Goal: Task Accomplishment & Management: Manage account settings

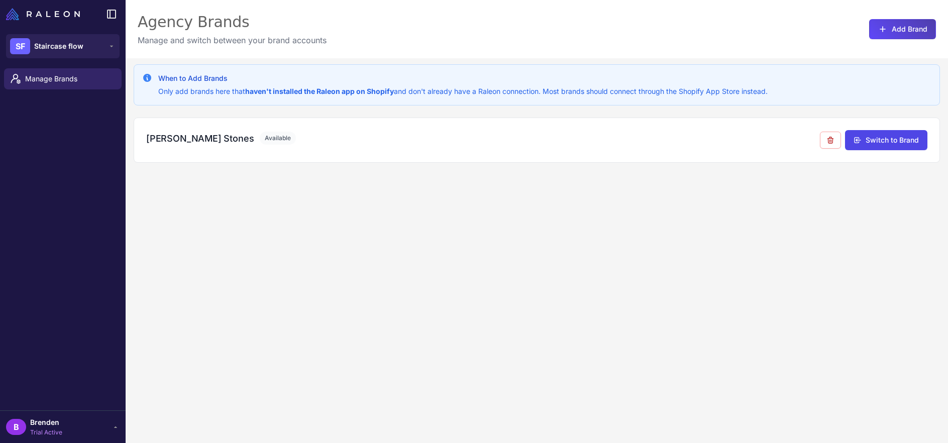
drag, startPoint x: 329, startPoint y: 238, endPoint x: 416, endPoint y: 183, distance: 102.4
click at [329, 238] on div "When to Add Brands Only add brands here that haven't installed the Raleon app o…" at bounding box center [537, 279] width 822 height 443
click at [364, 193] on div "When to Add Brands Only add brands here that haven't installed the Raleon app o…" at bounding box center [537, 279] width 822 height 443
drag, startPoint x: 453, startPoint y: 229, endPoint x: 339, endPoint y: 207, distance: 115.5
click at [453, 229] on div "When to Add Brands Only add brands here that haven't installed the Raleon app o…" at bounding box center [537, 279] width 822 height 443
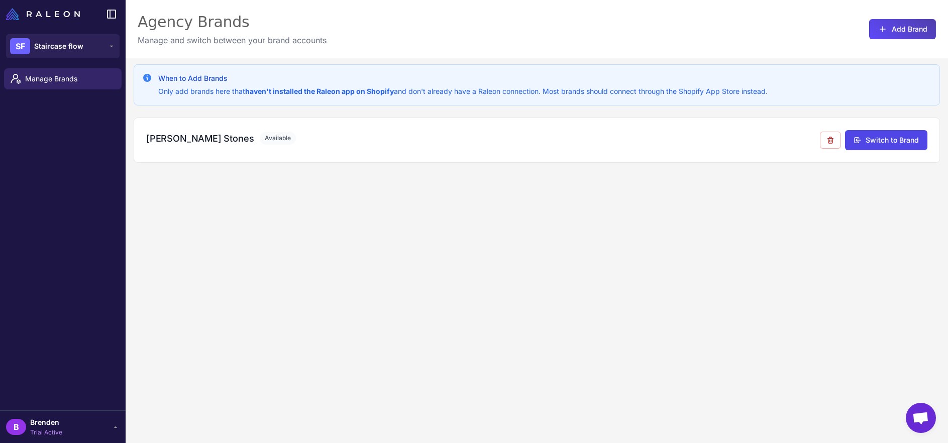
click at [79, 429] on div "B Brenden Trial Active" at bounding box center [63, 427] width 114 height 20
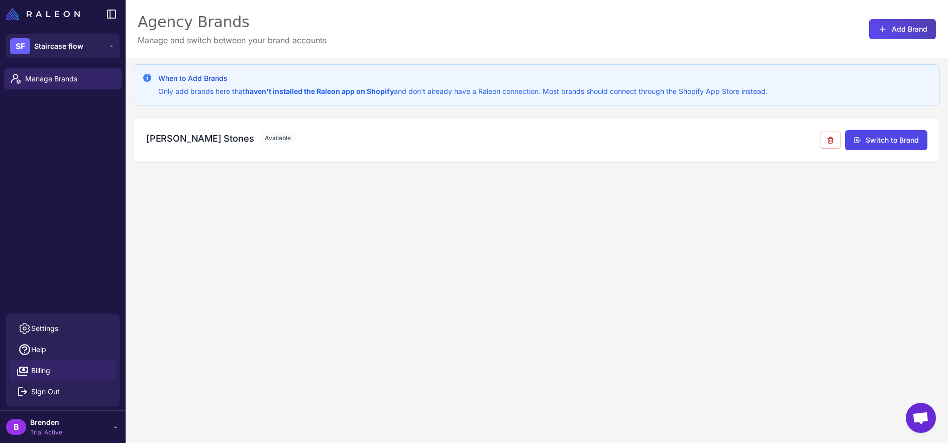
click at [61, 377] on link "Billing" at bounding box center [62, 370] width 105 height 21
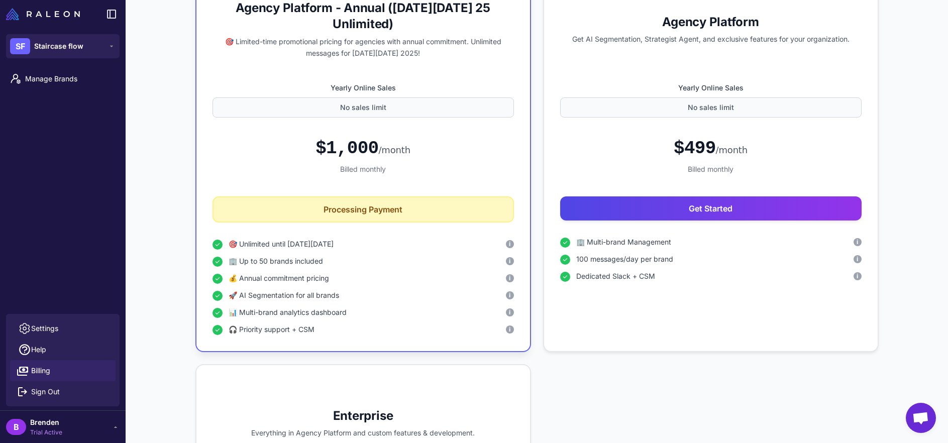
scroll to position [352, 0]
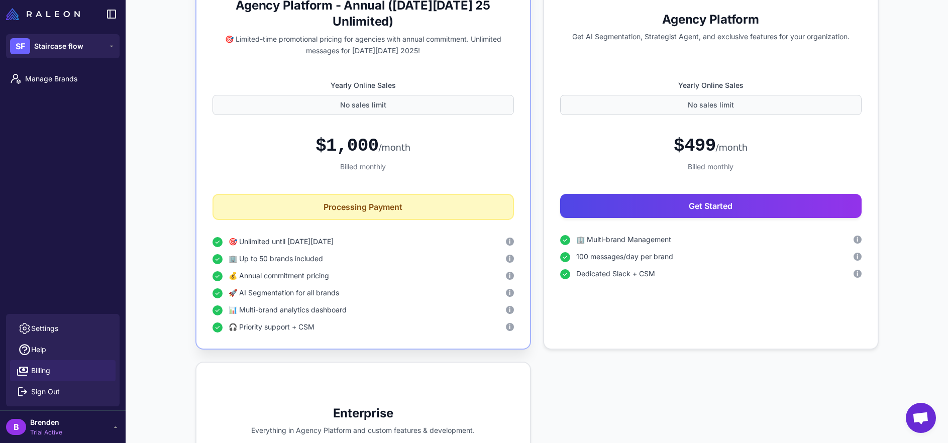
click at [522, 296] on div "Limited Time Only Agency Platform - Annual ([DATE][DATE] 25 Unlimited) 🎯 Limite…" at bounding box center [362, 159] width 335 height 382
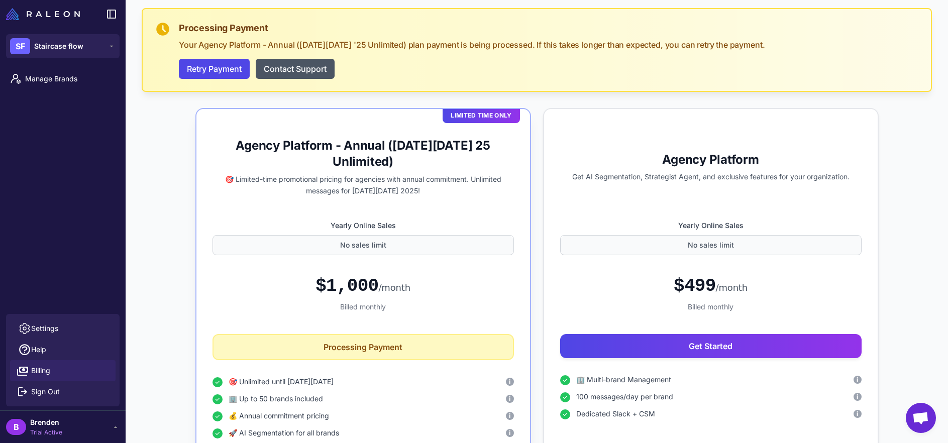
scroll to position [213, 0]
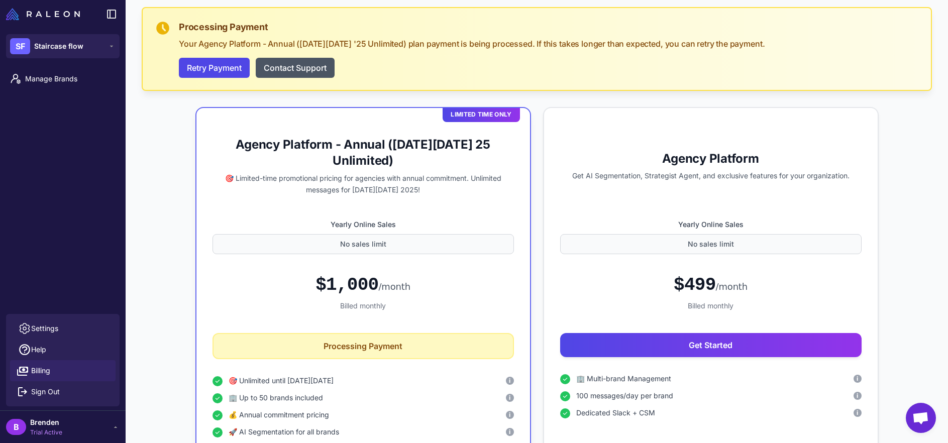
click at [99, 156] on div "Manage Brands" at bounding box center [63, 189] width 126 height 250
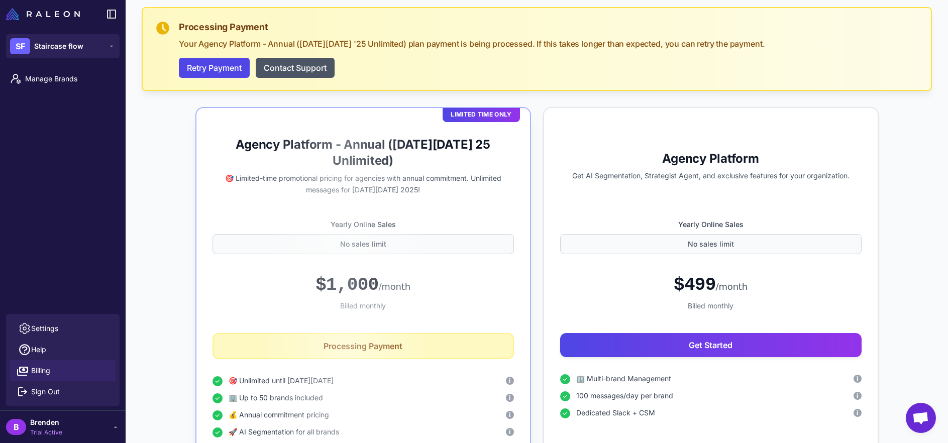
drag, startPoint x: 531, startPoint y: 286, endPoint x: 491, endPoint y: 285, distance: 40.2
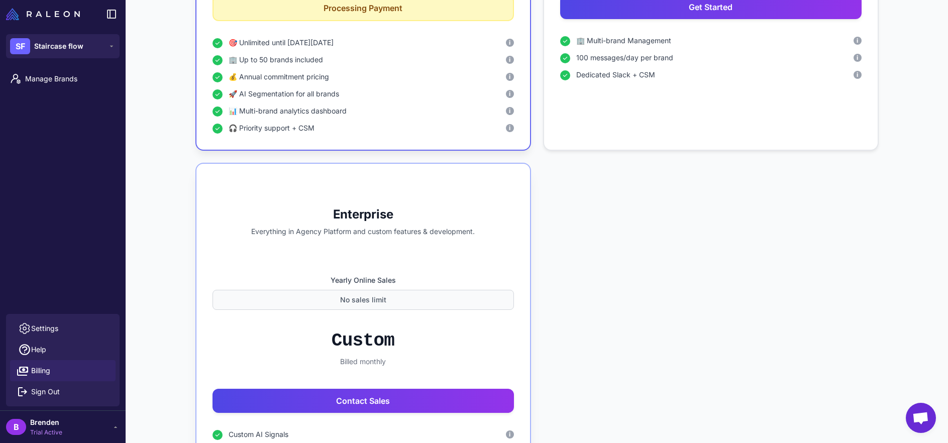
scroll to position [713, 0]
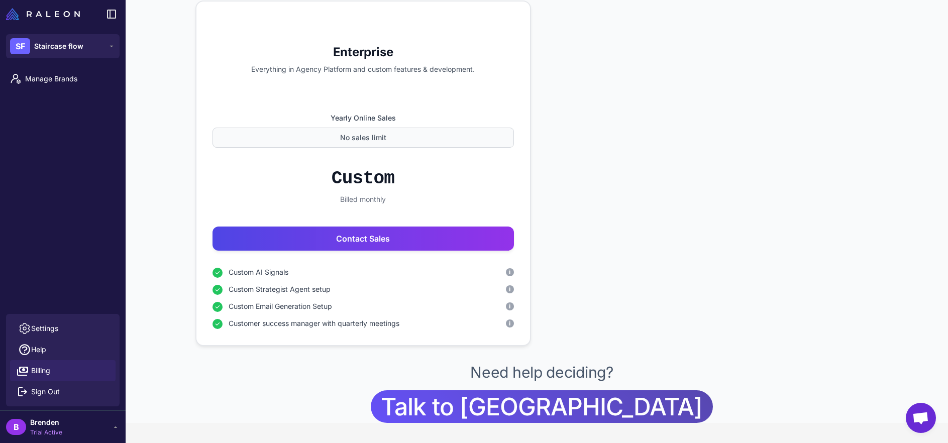
click at [554, 393] on span "Talk to [GEOGRAPHIC_DATA]" at bounding box center [541, 406] width 321 height 33
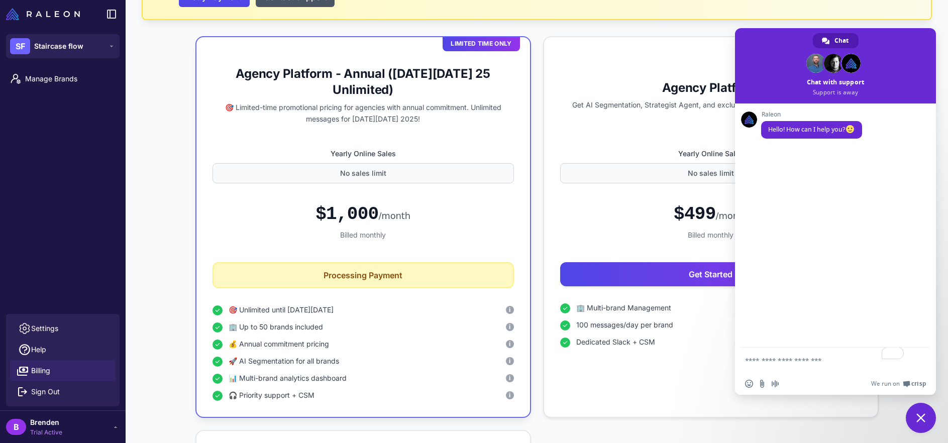
scroll to position [282, 0]
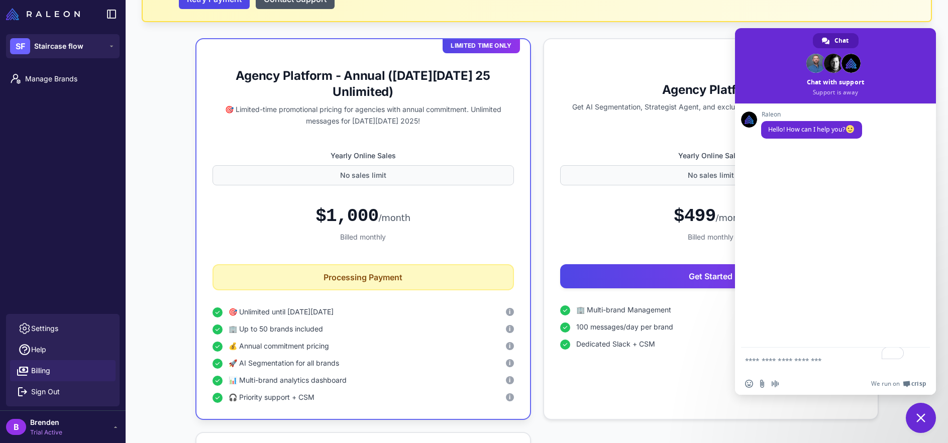
click at [928, 424] on span "Close chat" at bounding box center [921, 418] width 30 height 30
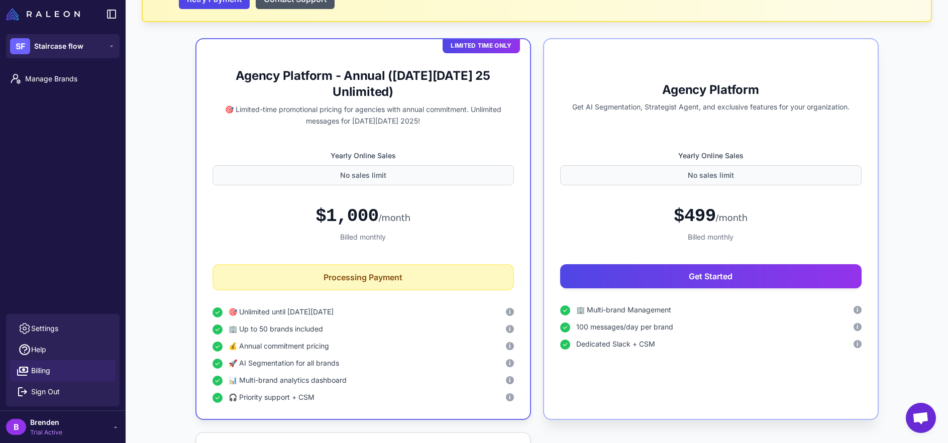
click at [686, 339] on div "Dedicated Slack + CSM i" at bounding box center [718, 344] width 285 height 11
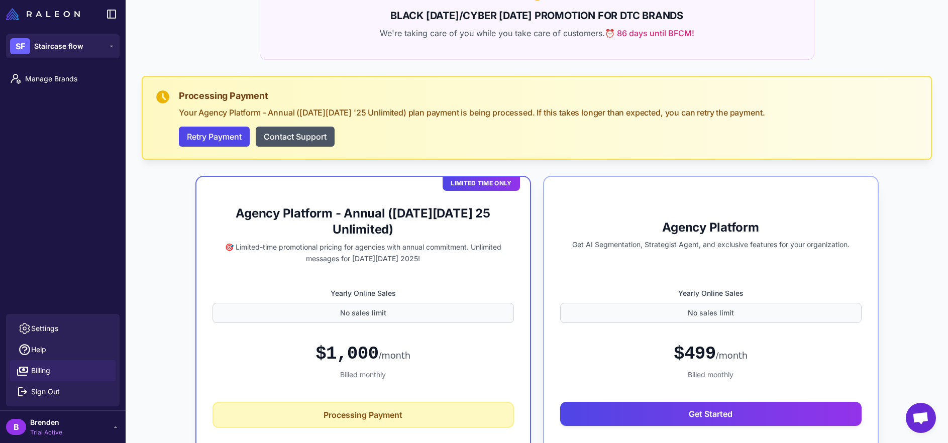
scroll to position [135, 0]
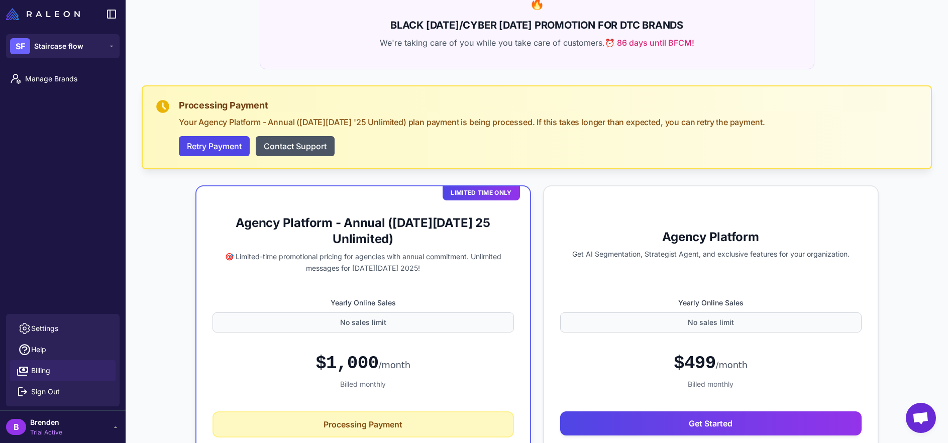
click at [913, 415] on span "Open chat" at bounding box center [920, 419] width 17 height 14
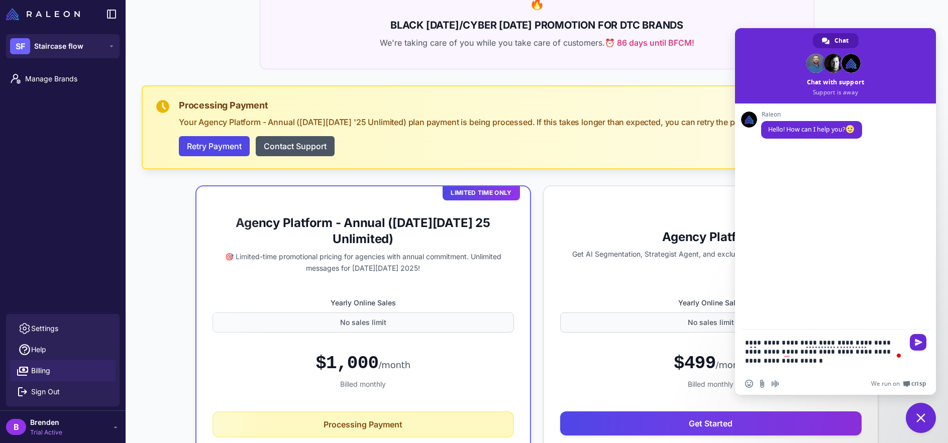
type textarea "**********"
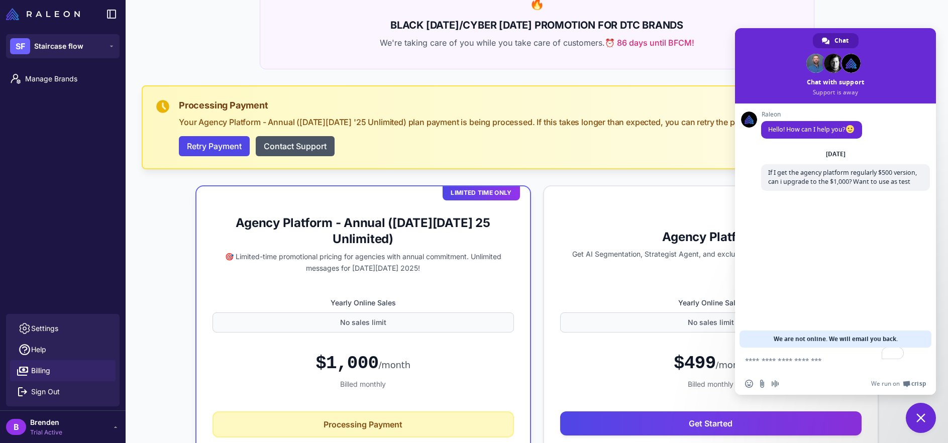
click at [919, 412] on span "Close chat" at bounding box center [921, 418] width 30 height 30
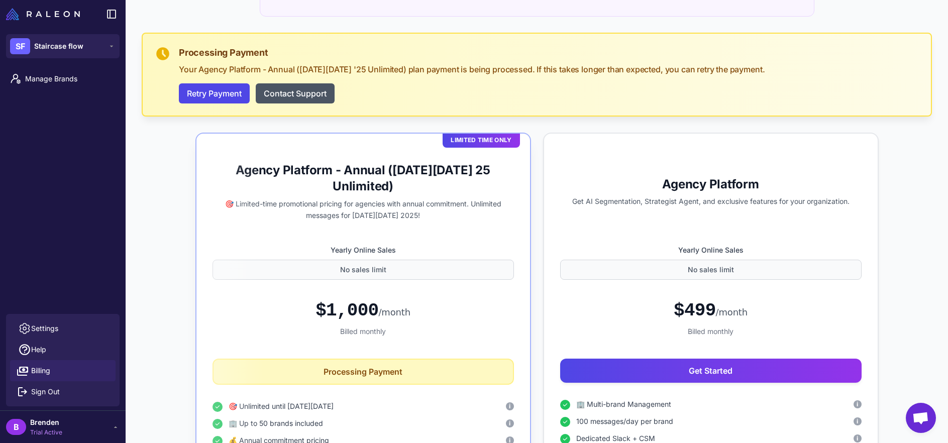
scroll to position [186, 0]
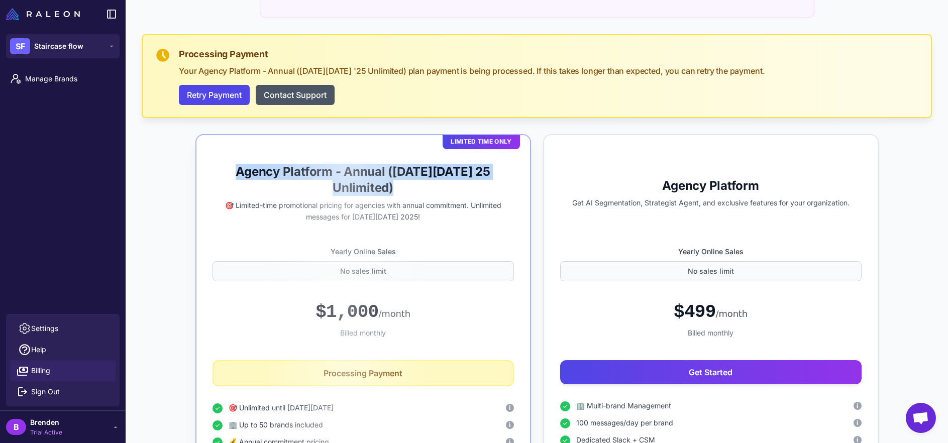
drag, startPoint x: 390, startPoint y: 183, endPoint x: 263, endPoint y: 160, distance: 129.6
click at [263, 160] on div "Agency Platform - Annual ([DATE][DATE] 25 Unlimited) 🎯 Limited-time promotional…" at bounding box center [362, 187] width 301 height 72
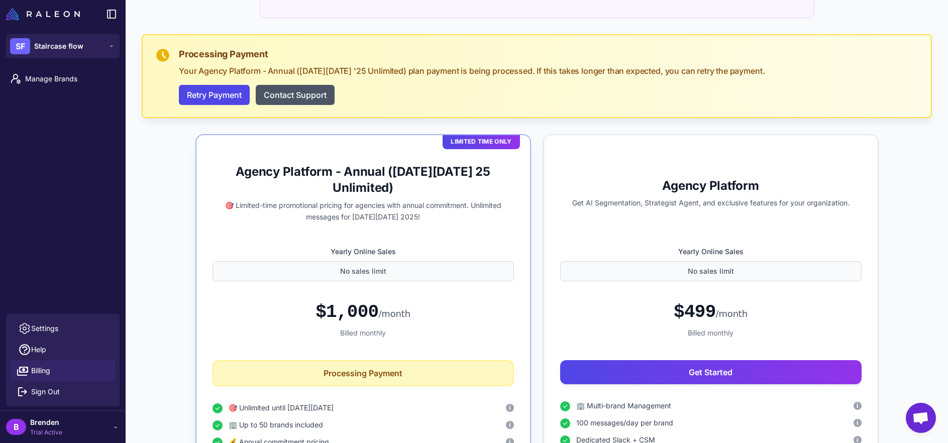
click at [373, 351] on div "Limited Time Only Agency Platform - Annual ([DATE][DATE] 25 Unlimited) 🎯 Limite…" at bounding box center [362, 325] width 335 height 382
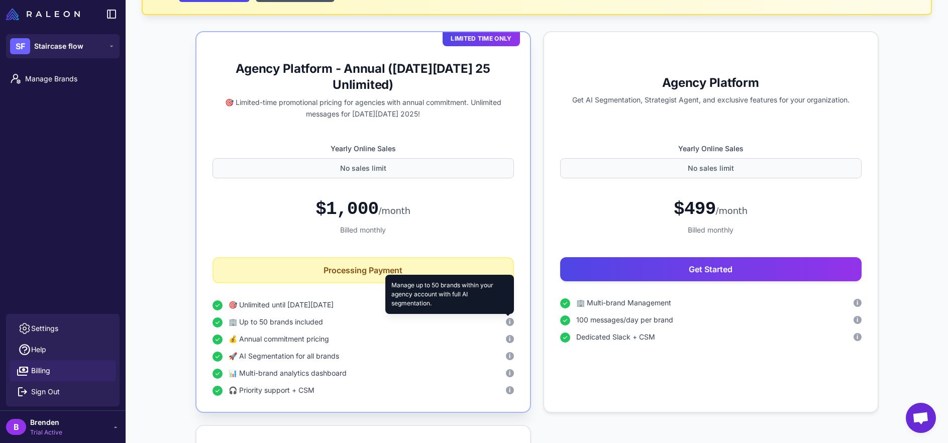
scroll to position [293, 0]
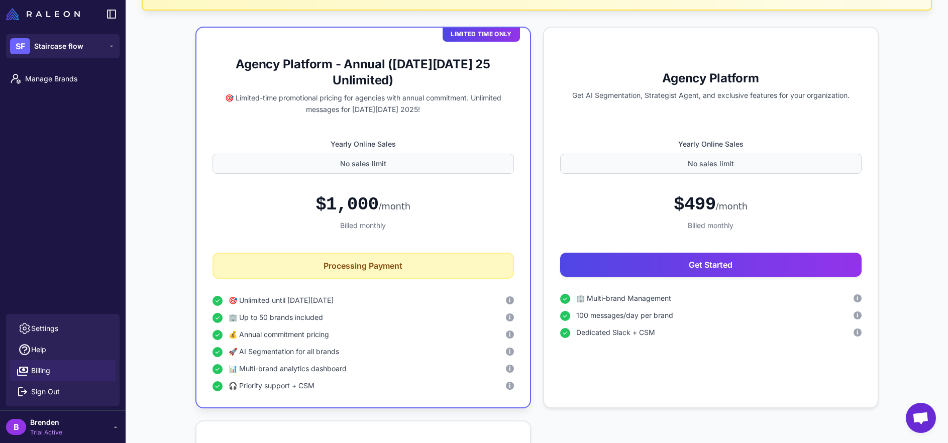
click at [51, 229] on div "Manage Brands" at bounding box center [63, 189] width 126 height 250
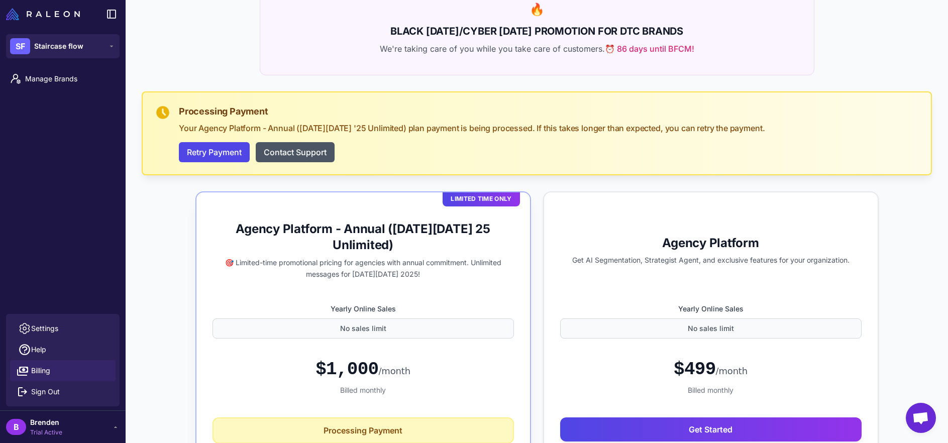
scroll to position [123, 0]
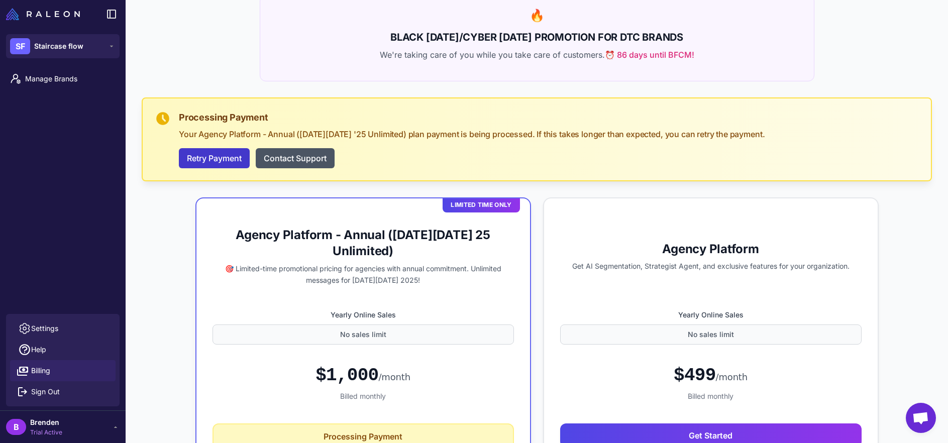
click at [217, 158] on button "Retry Payment" at bounding box center [214, 158] width 71 height 20
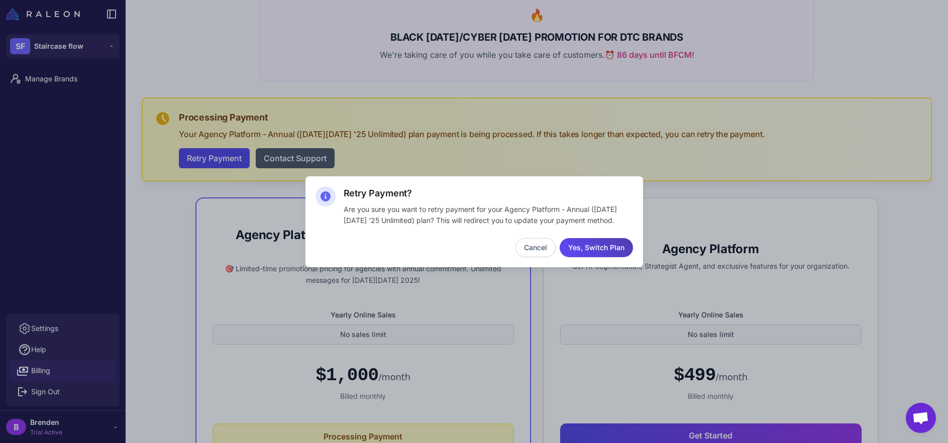
click at [541, 251] on button "Cancel" at bounding box center [535, 247] width 40 height 19
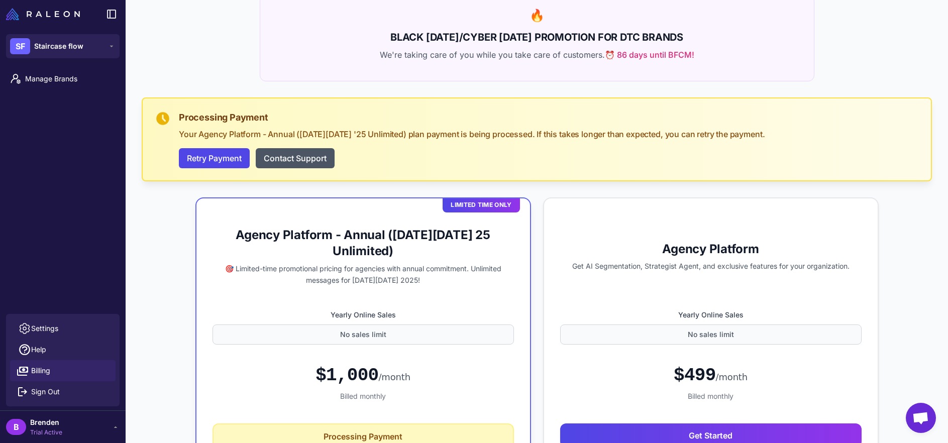
scroll to position [182, 0]
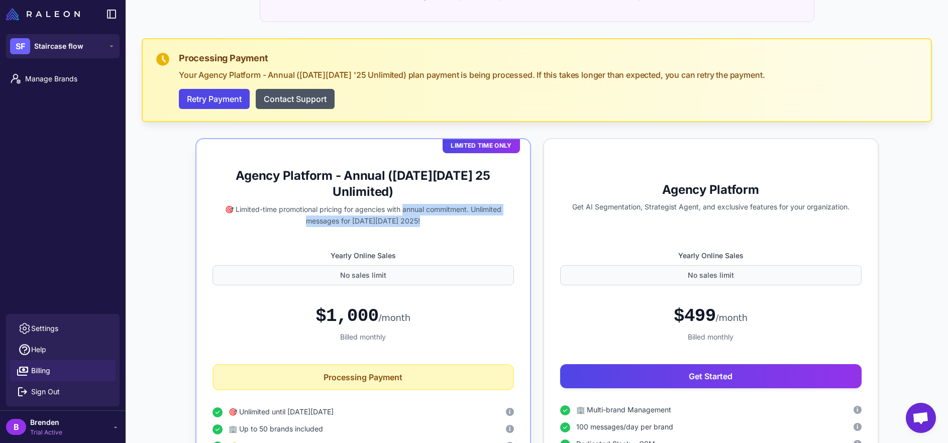
drag, startPoint x: 465, startPoint y: 231, endPoint x: 404, endPoint y: 212, distance: 63.5
click at [403, 212] on div "Limited Time Only Agency Platform - Annual ([DATE][DATE] 25 Unlimited) 🎯 Limite…" at bounding box center [362, 329] width 335 height 382
click at [440, 222] on p "🎯 Limited-time promotional pricing for agencies with annual commitment. Unlimit…" at bounding box center [362, 215] width 301 height 23
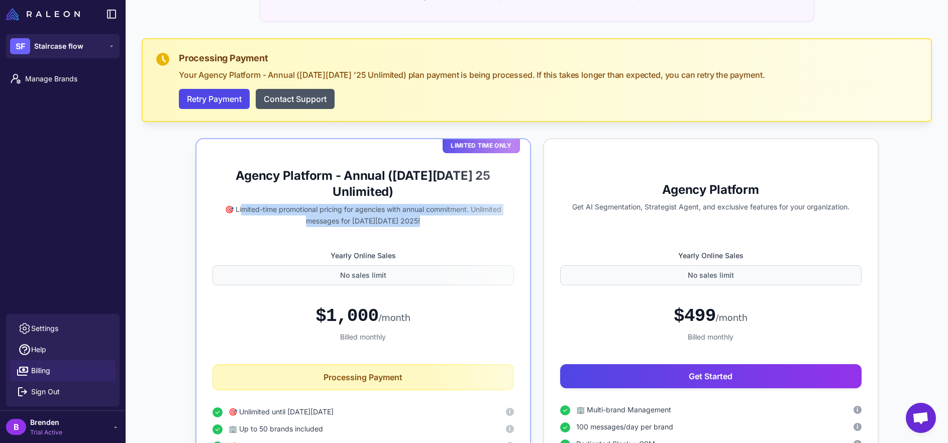
drag, startPoint x: 429, startPoint y: 224, endPoint x: 242, endPoint y: 212, distance: 187.7
click at [242, 212] on p "🎯 Limited-time promotional pricing for agencies with annual commitment. Unlimit…" at bounding box center [362, 215] width 301 height 23
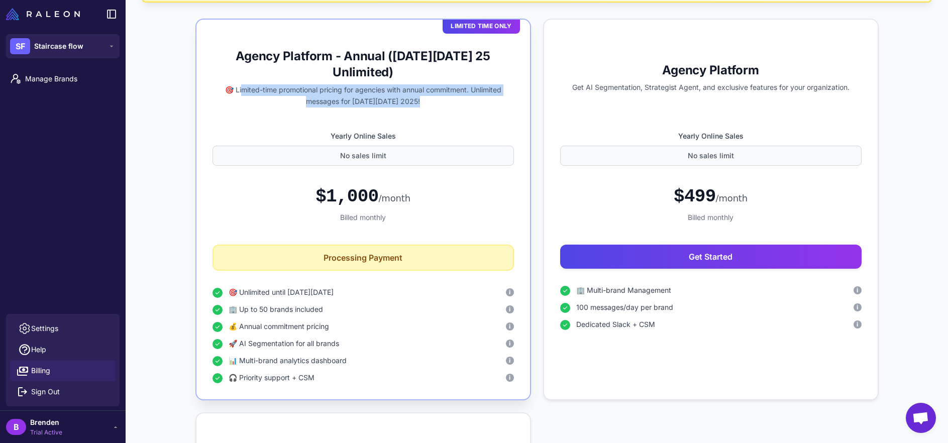
scroll to position [312, 0]
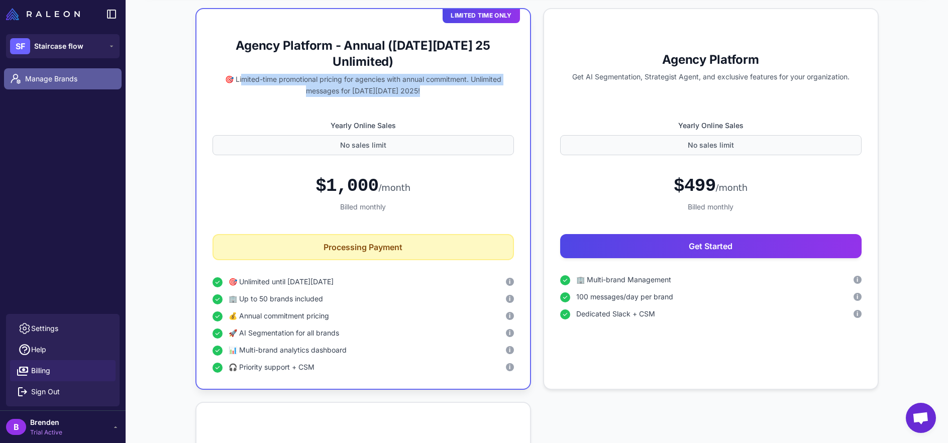
click at [88, 75] on span "Manage Brands" at bounding box center [69, 78] width 88 height 11
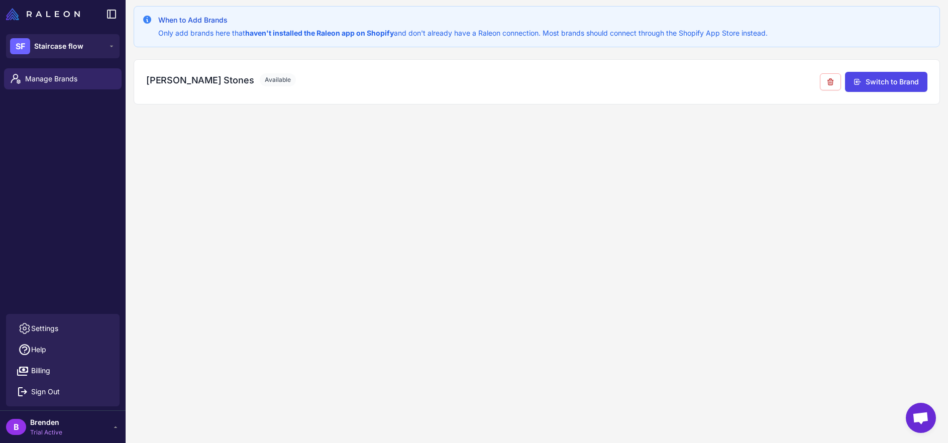
click at [471, 238] on div "When to Add Brands Only add brands here that haven't installed the Raleon app o…" at bounding box center [537, 221] width 822 height 443
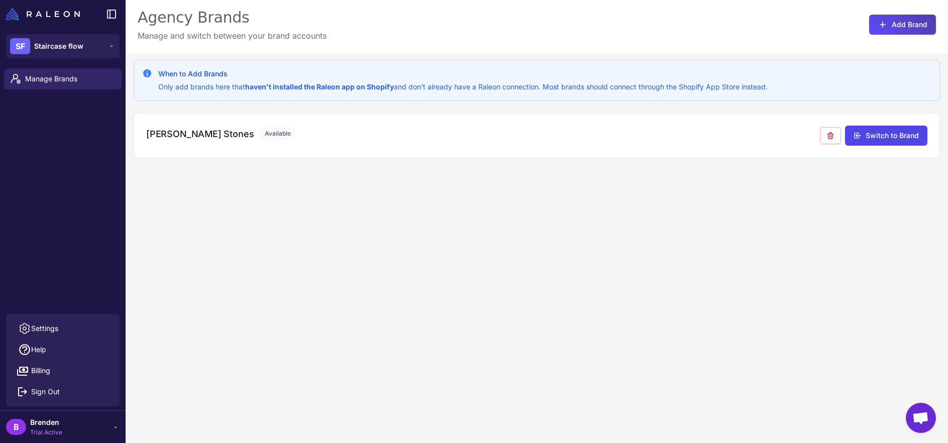
scroll to position [0, 0]
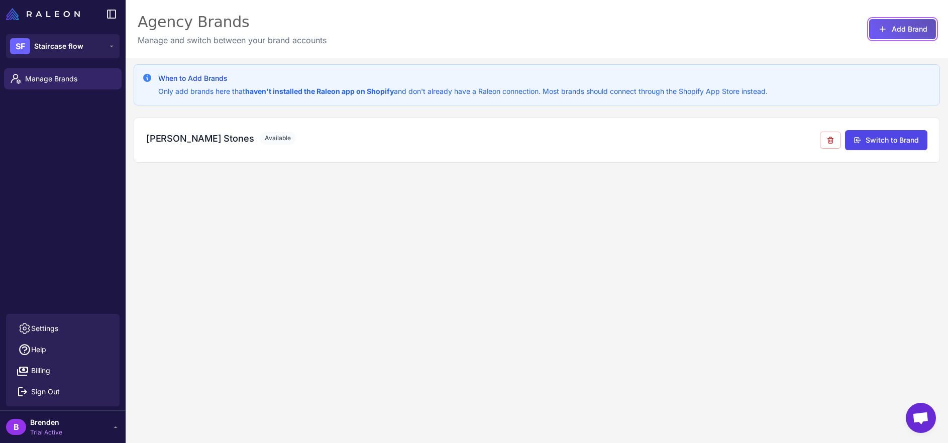
click at [897, 23] on button "Add Brand" at bounding box center [902, 29] width 67 height 20
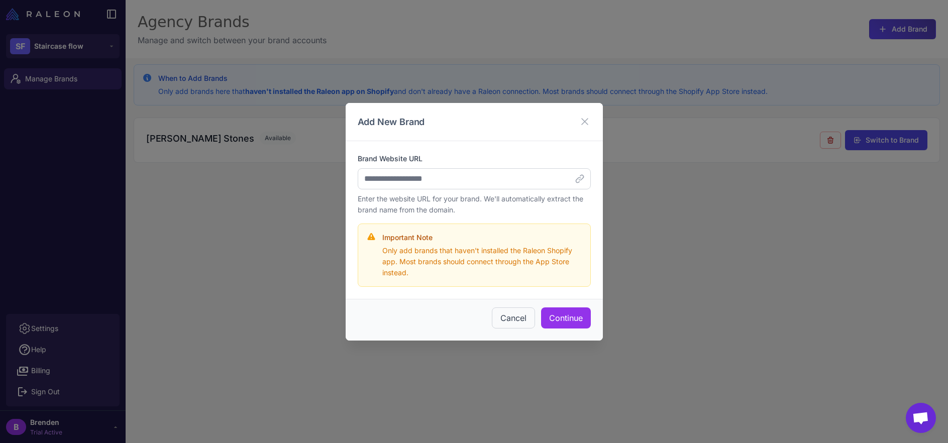
click at [528, 163] on label "Brand Website URL" at bounding box center [474, 158] width 233 height 11
click at [528, 168] on input "Brand Website URL" at bounding box center [474, 178] width 233 height 21
click at [525, 181] on input "Brand Website URL" at bounding box center [474, 178] width 233 height 21
type input "**********"
click at [563, 319] on button "Continue" at bounding box center [566, 317] width 50 height 21
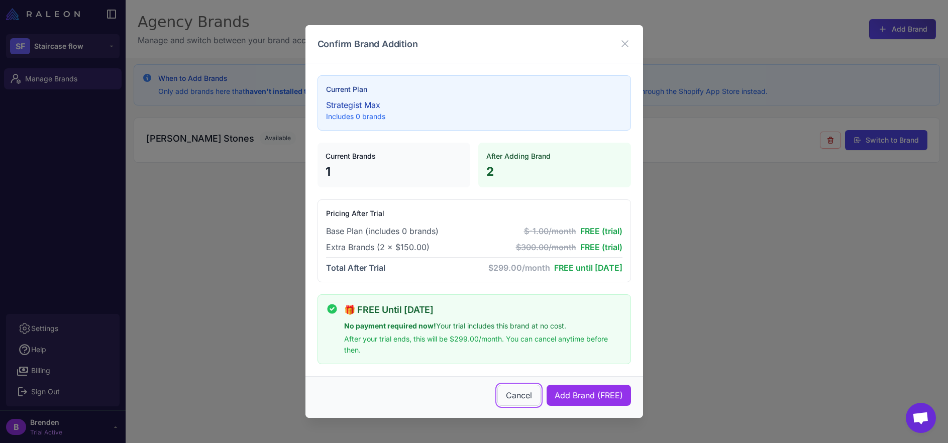
click at [519, 392] on button "Cancel" at bounding box center [518, 395] width 43 height 21
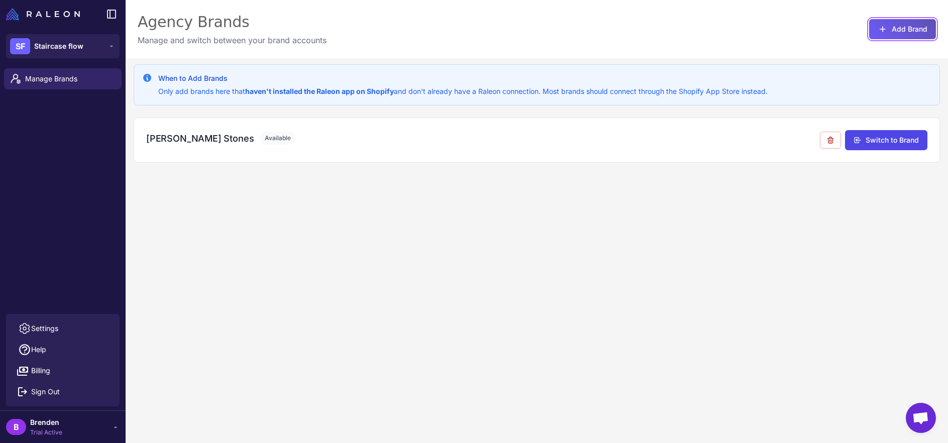
click at [909, 25] on button "Add Brand" at bounding box center [902, 29] width 67 height 20
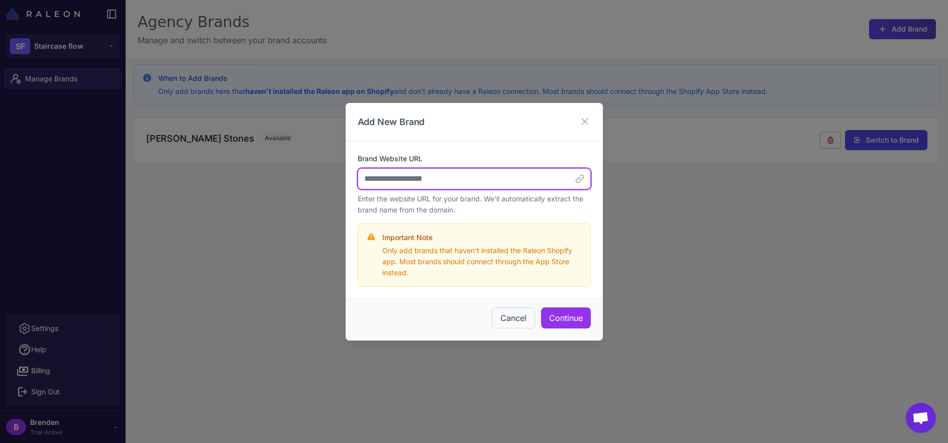
click at [525, 170] on input "Brand Website URL" at bounding box center [474, 178] width 233 height 21
type input "**********"
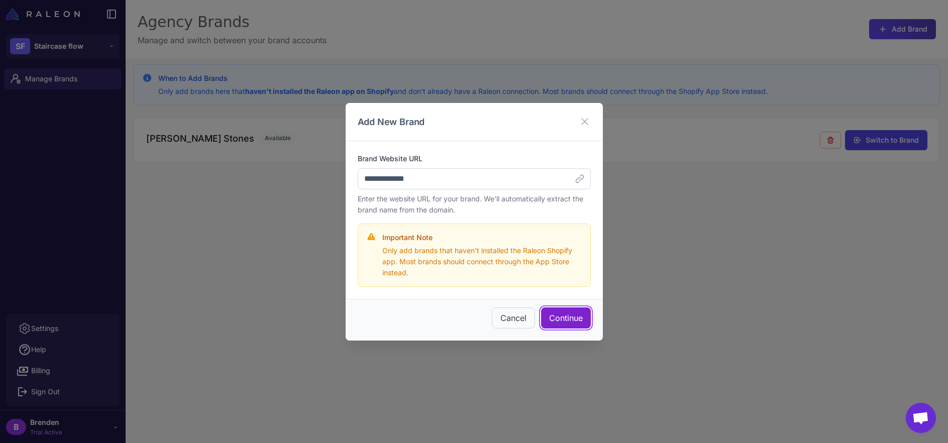
click at [570, 311] on button "Continue" at bounding box center [566, 317] width 50 height 21
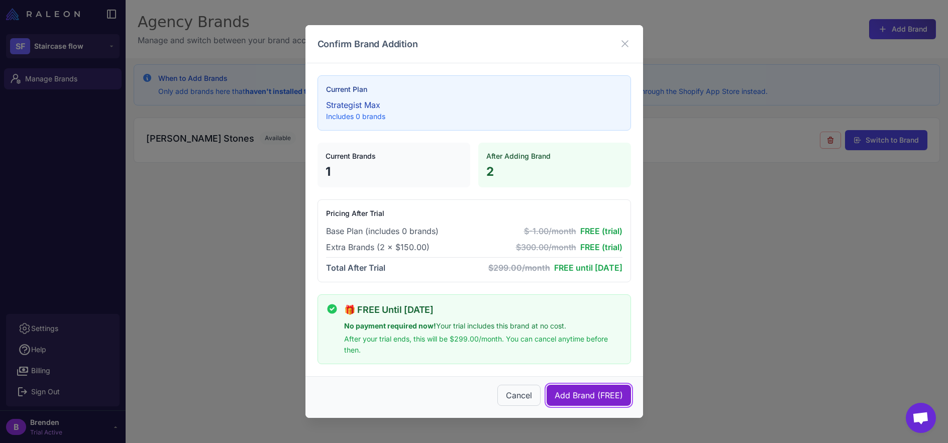
click at [586, 393] on button "Add Brand (FREE)" at bounding box center [588, 395] width 84 height 21
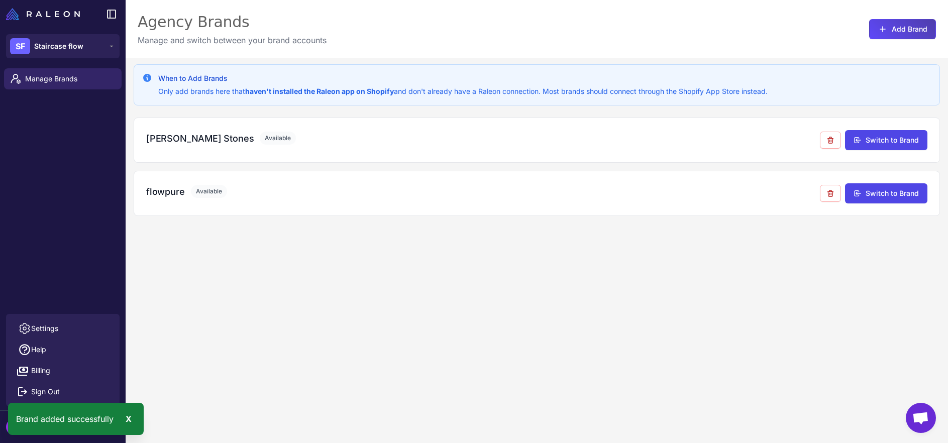
click at [336, 263] on div "When to Add Brands Only add brands here that haven't installed the Raleon app o…" at bounding box center [537, 279] width 822 height 443
click at [872, 192] on button "Switch to Brand" at bounding box center [886, 193] width 82 height 20
